Goal: Task Accomplishment & Management: Complete application form

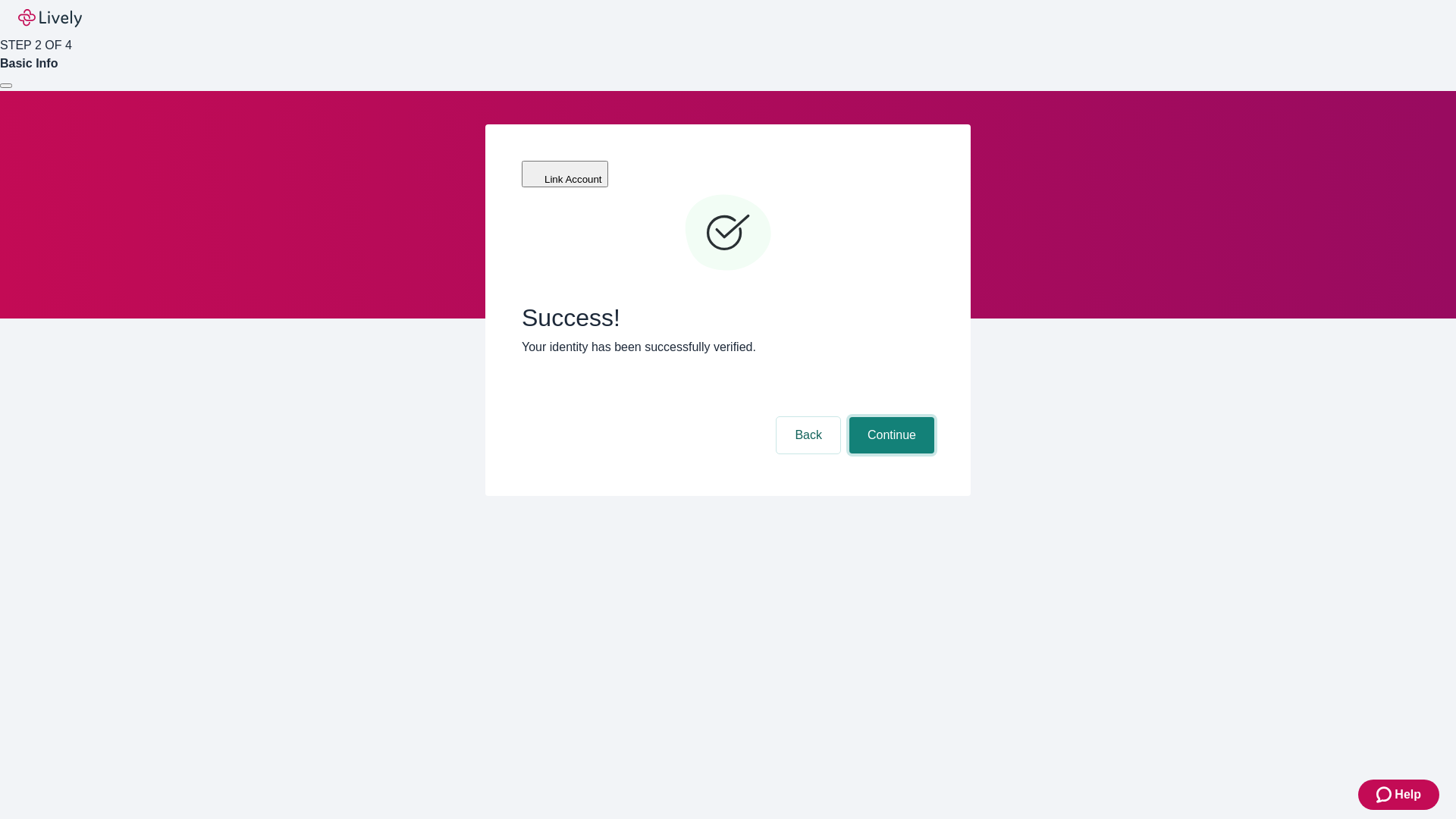
click at [889, 418] on button "Continue" at bounding box center [892, 435] width 85 height 36
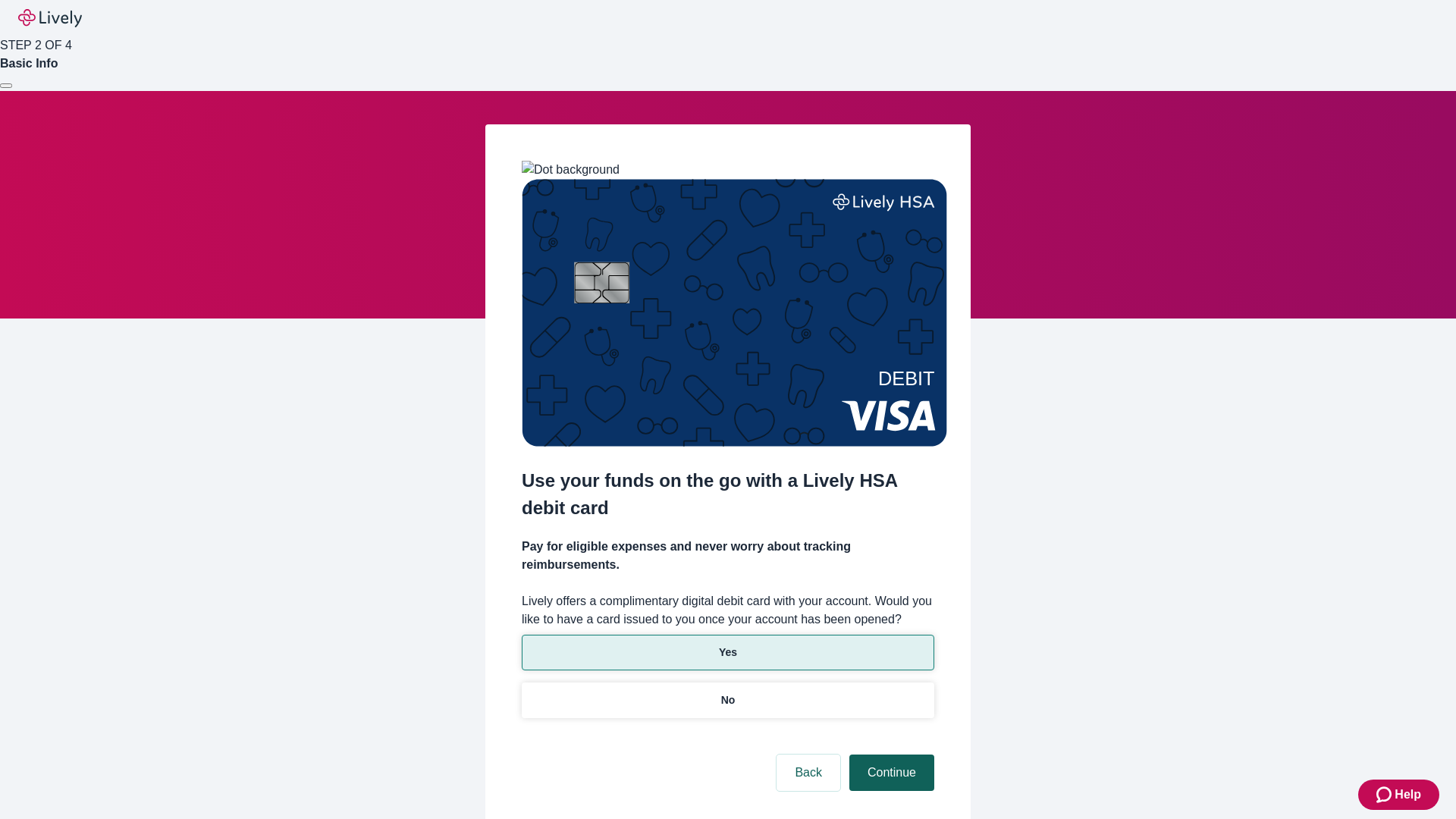
click at [727, 645] on p "Yes" at bounding box center [727, 653] width 18 height 16
click at [889, 755] on button "Continue" at bounding box center [892, 772] width 85 height 36
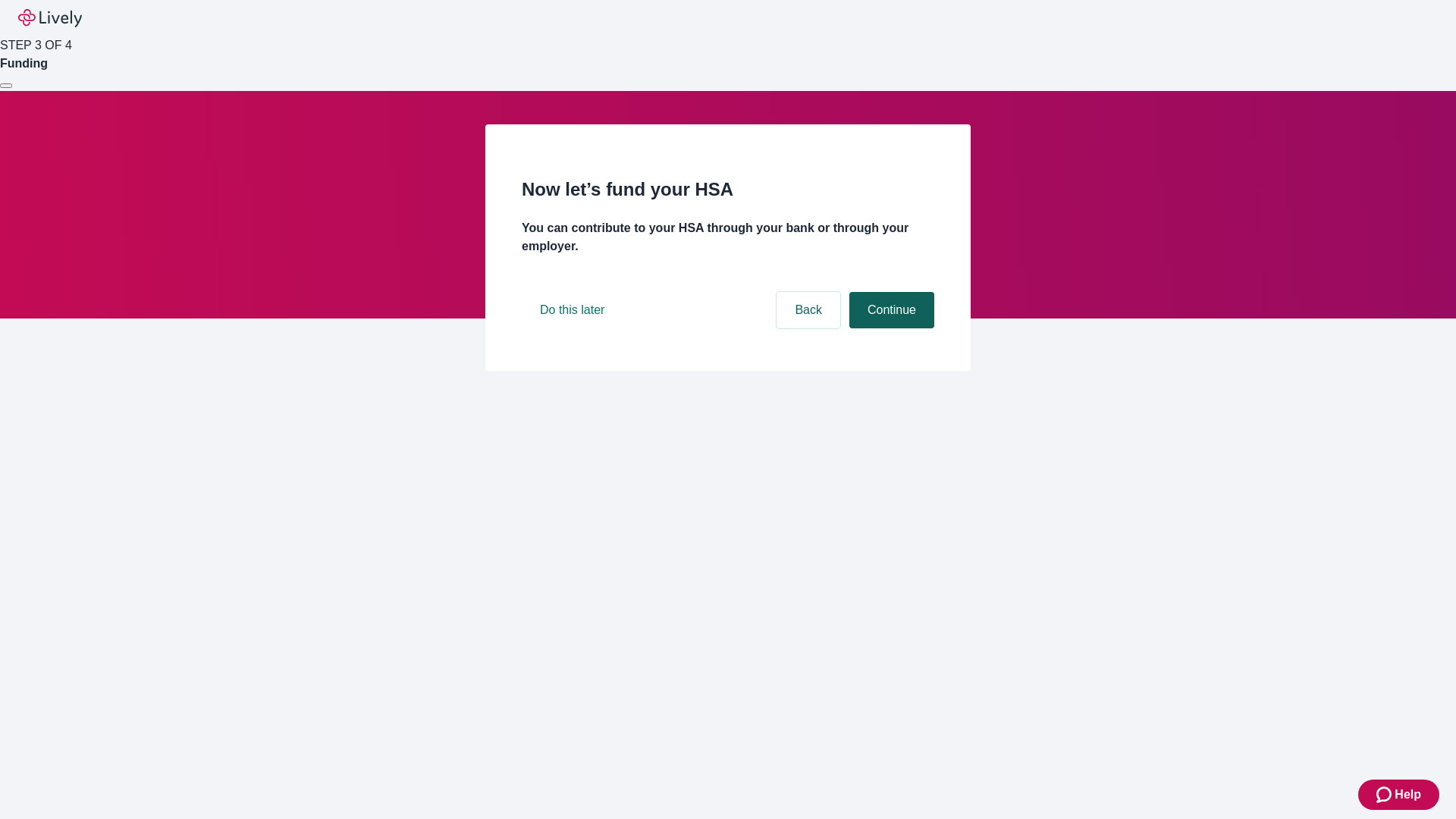
click at [889, 328] on button "Continue" at bounding box center [892, 310] width 85 height 36
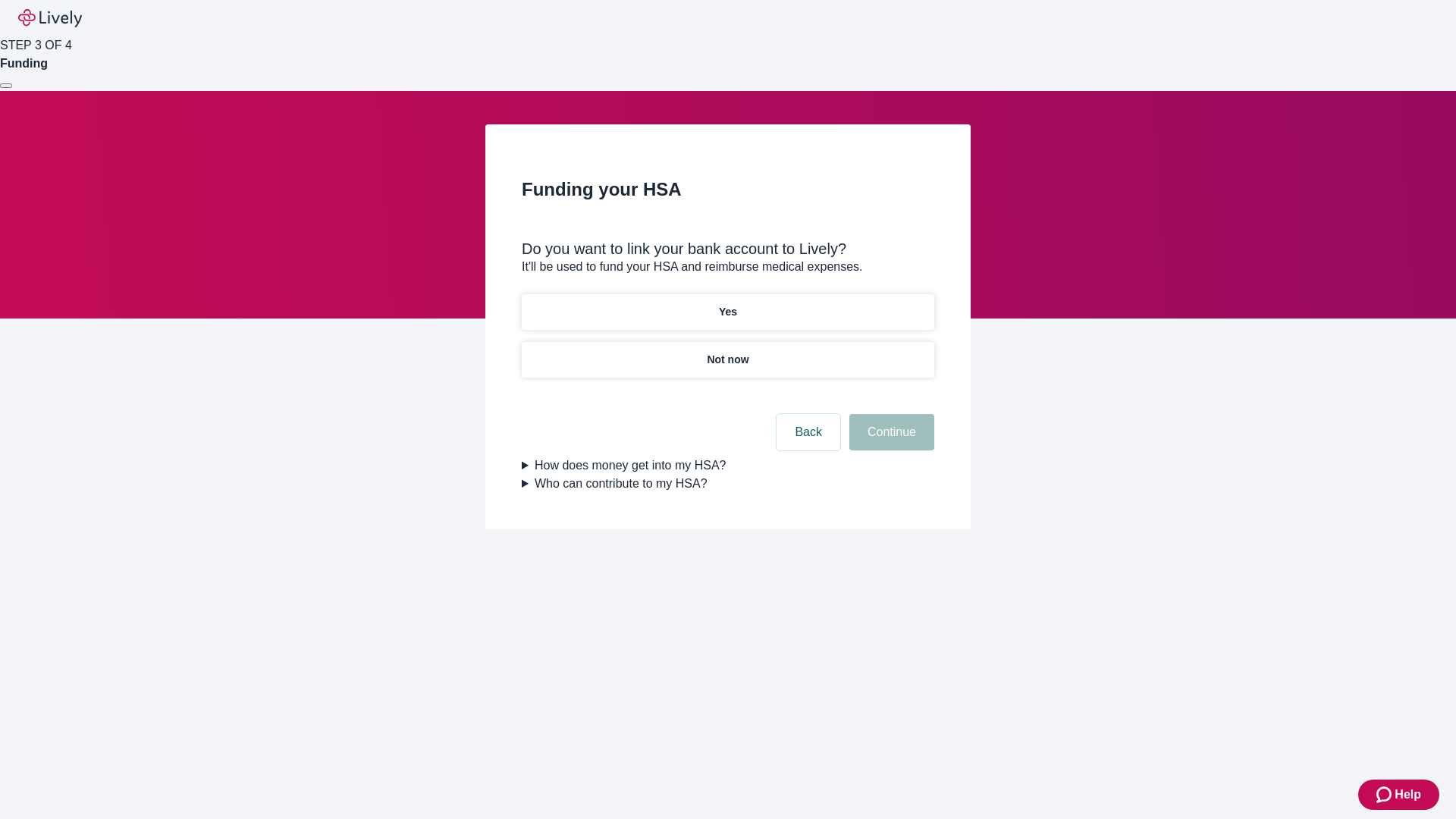
click at [727, 352] on p "Not now" at bounding box center [727, 360] width 42 height 16
click at [889, 442] on button "Continue" at bounding box center [892, 432] width 85 height 36
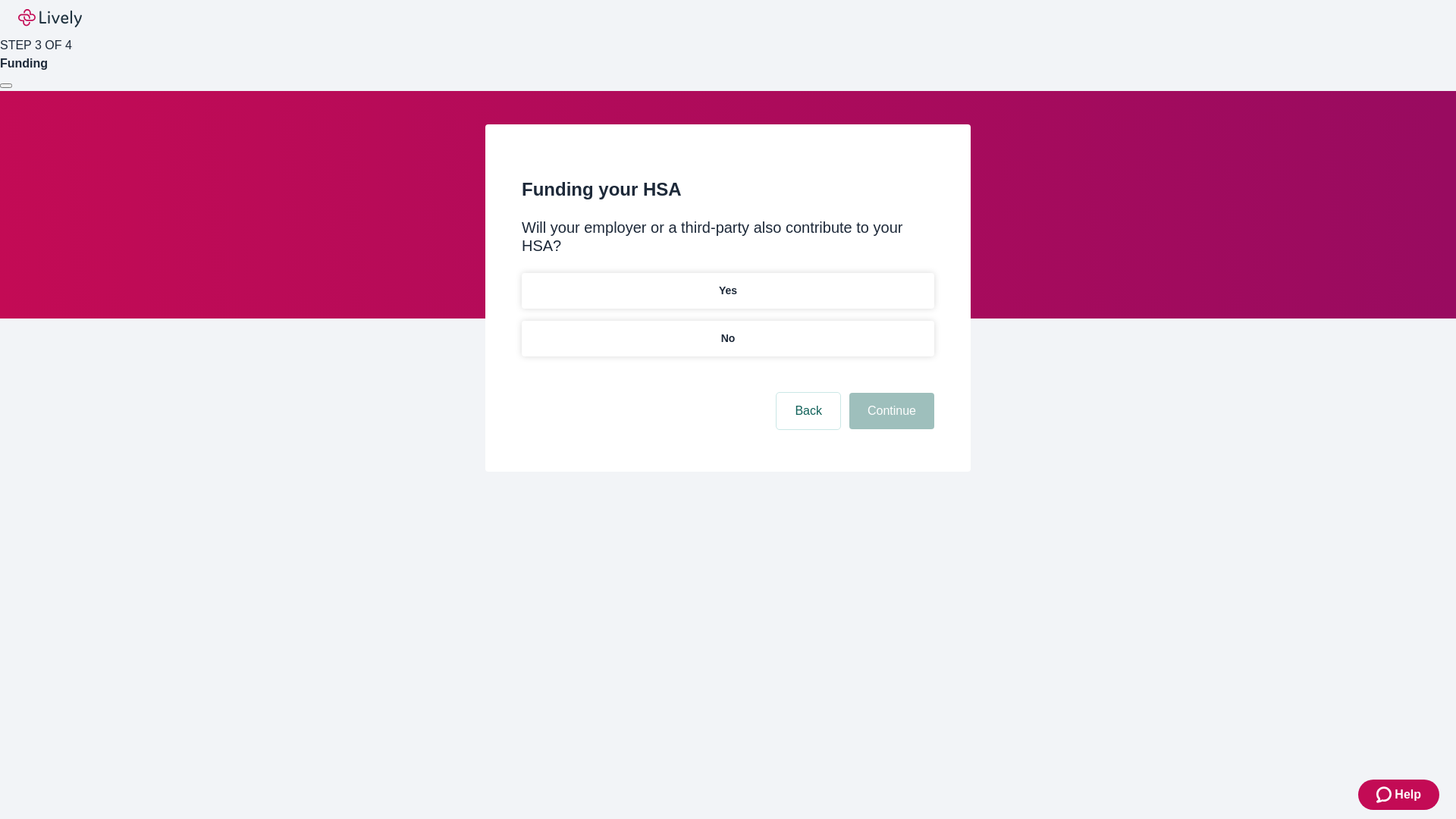
click at [727, 331] on p "No" at bounding box center [728, 339] width 14 height 16
click at [889, 393] on button "Continue" at bounding box center [892, 410] width 85 height 36
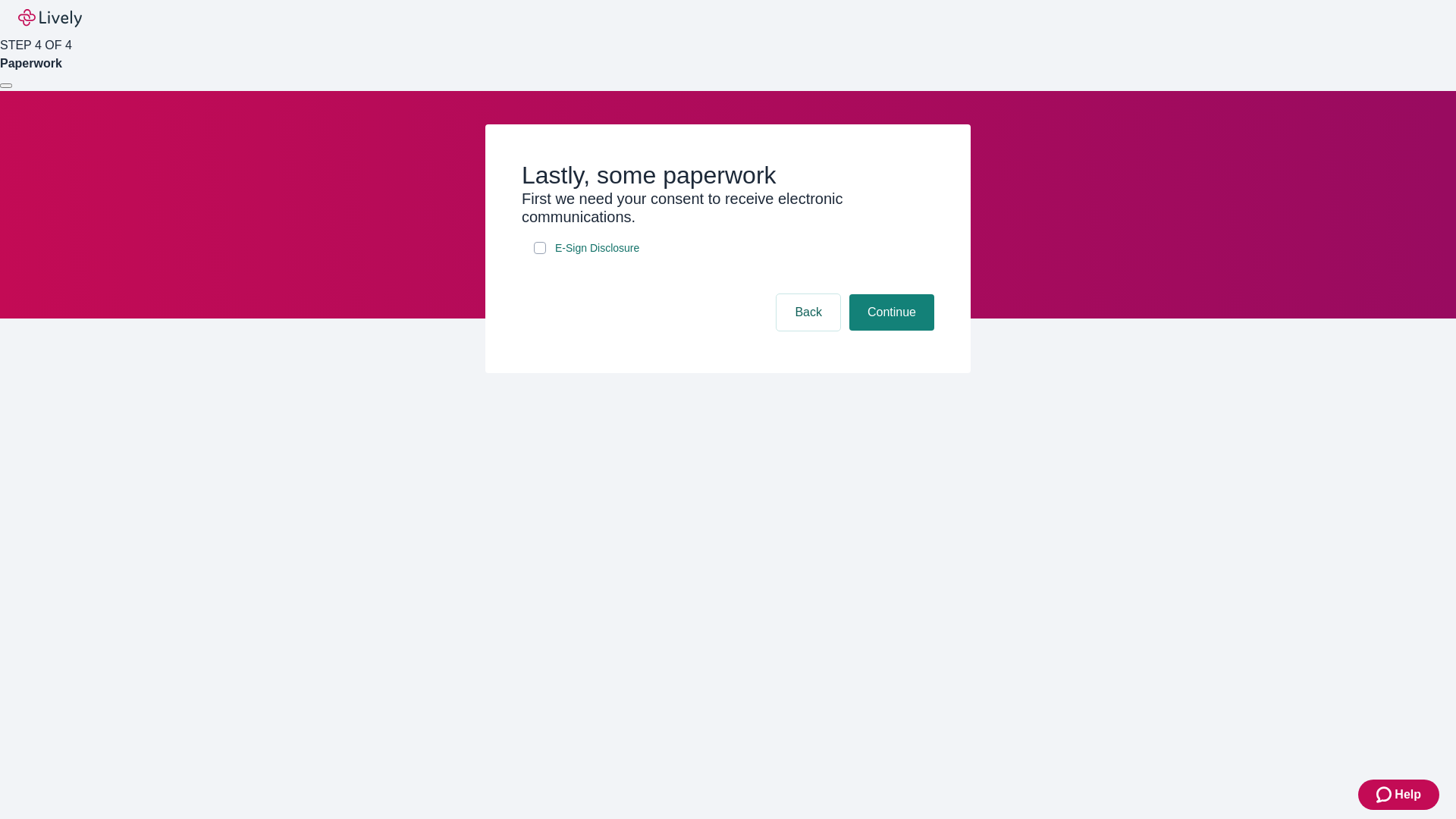
click at [540, 254] on input "E-Sign Disclosure" at bounding box center [539, 247] width 12 height 12
checkbox input "true"
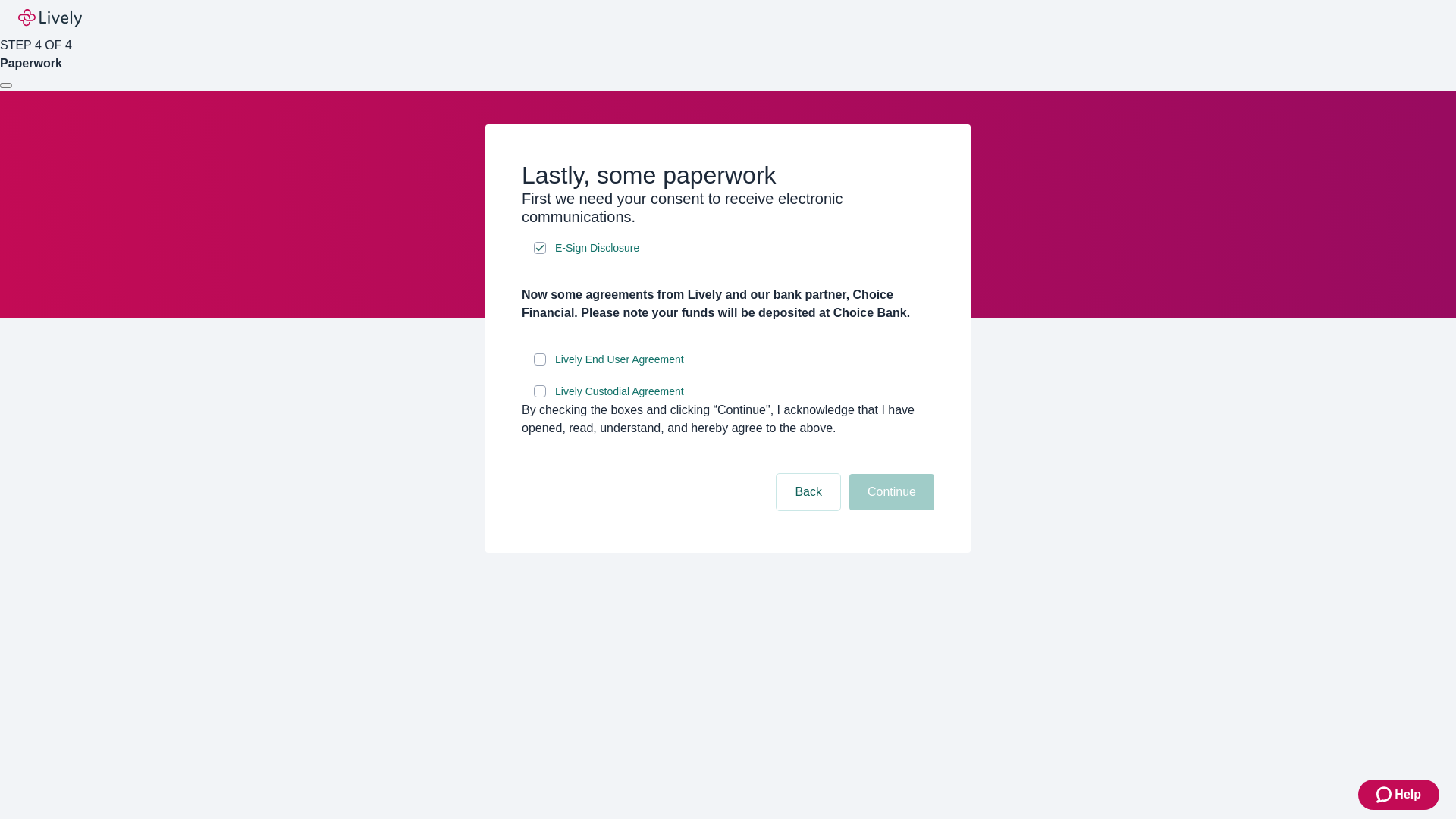
click at [540, 365] on input "Lively End User Agreement" at bounding box center [539, 359] width 12 height 12
checkbox input "true"
click at [540, 397] on input "Lively Custodial Agreement" at bounding box center [539, 391] width 12 height 12
checkbox input "true"
click at [889, 511] on button "Continue" at bounding box center [892, 491] width 85 height 36
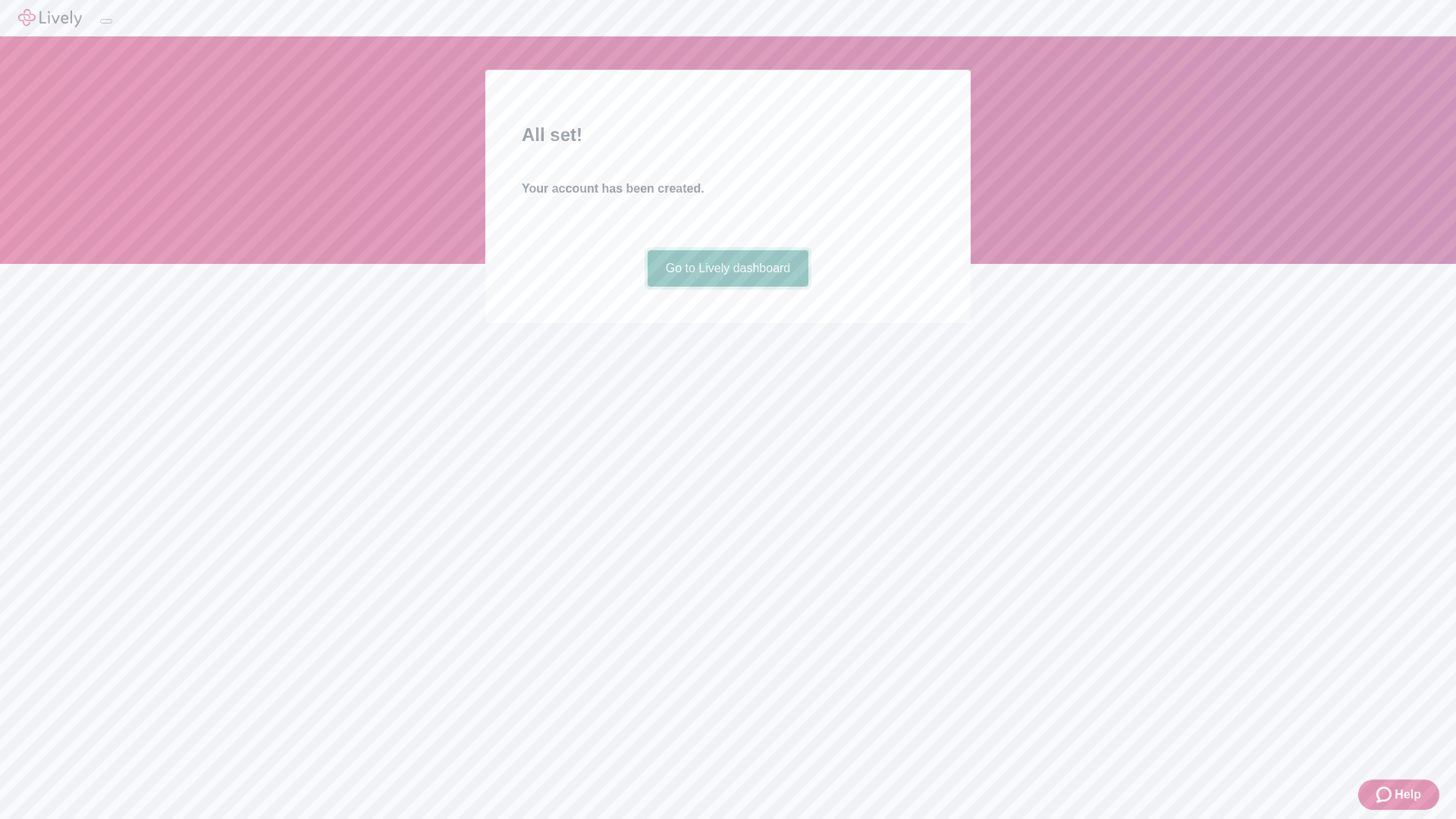
click at [727, 287] on link "Go to Lively dashboard" at bounding box center [728, 268] width 161 height 36
